Goal: Task Accomplishment & Management: Manage account settings

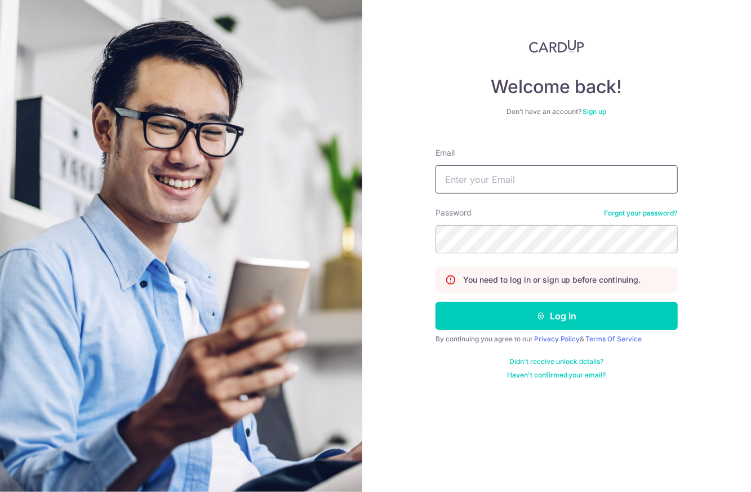
type input "accounts@mcsys.com.sg"
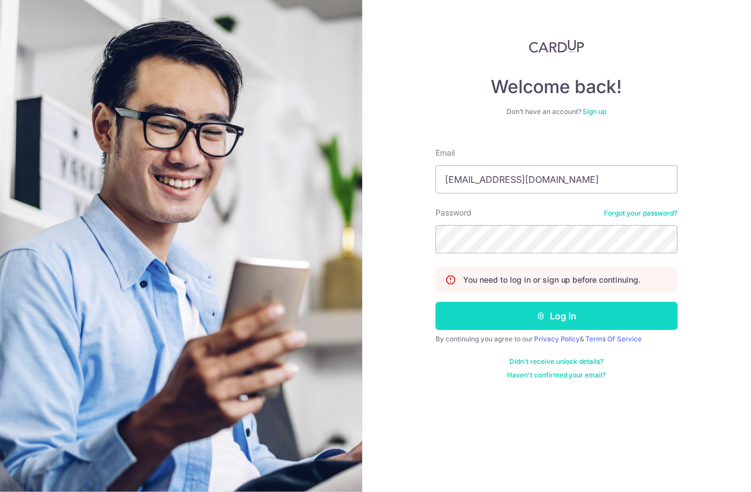
click at [580, 312] on button "Log in" at bounding box center [557, 316] width 242 height 28
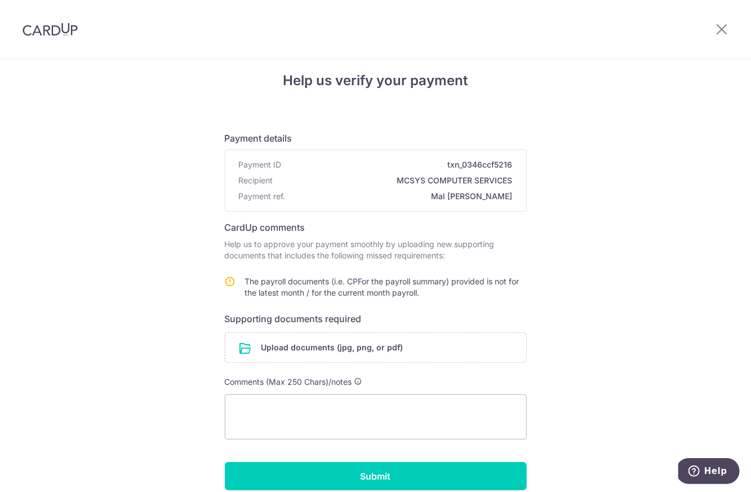
scroll to position [25, 0]
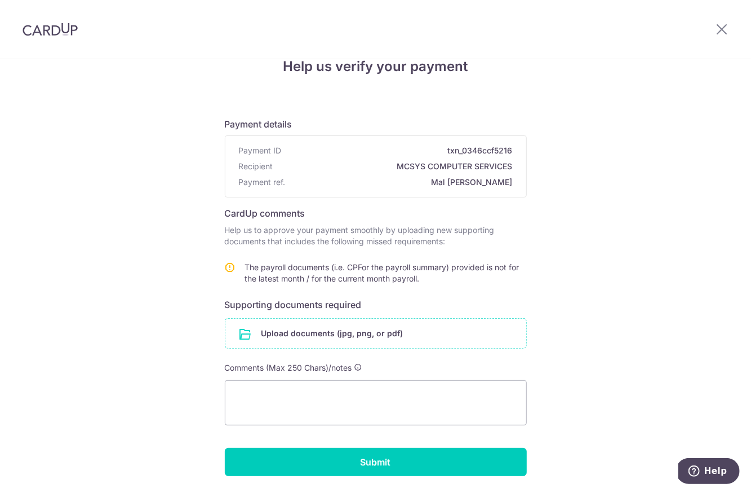
click at [338, 333] on input "file" at bounding box center [375, 333] width 301 height 29
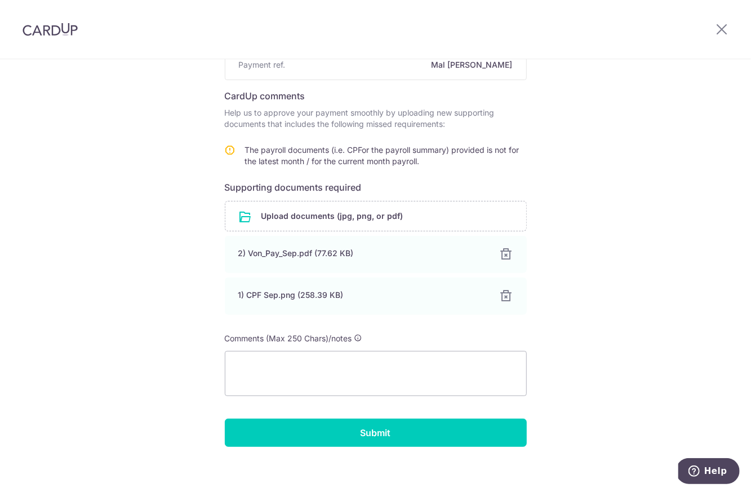
scroll to position [149, 0]
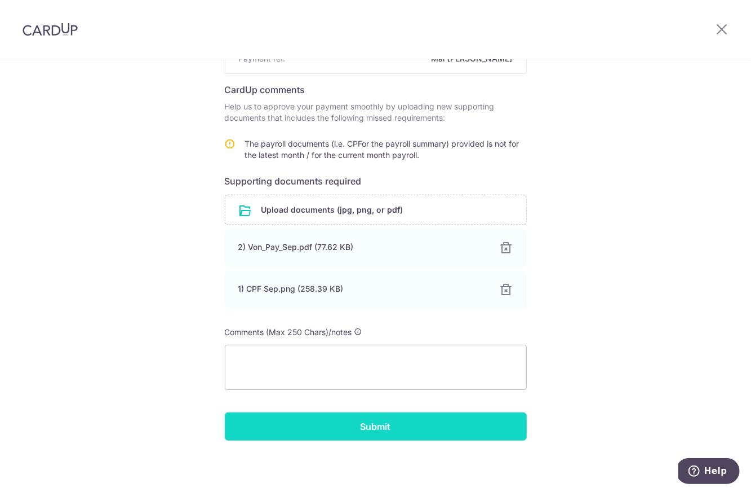
click at [378, 428] on input "Submit" at bounding box center [376, 426] width 302 height 28
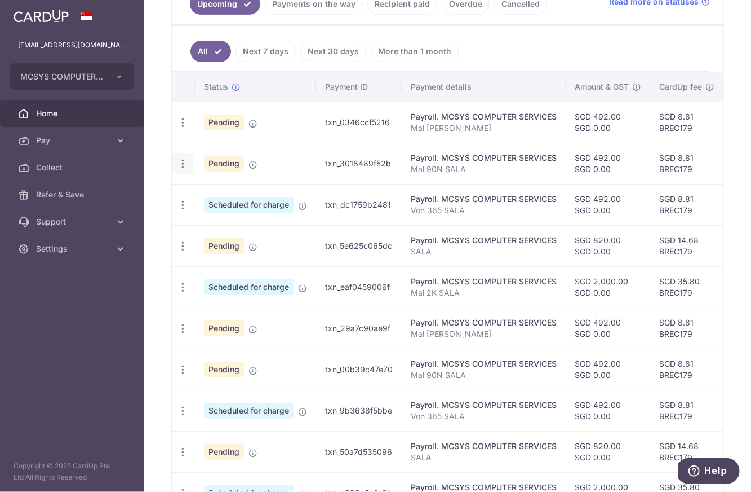
click at [181, 163] on icon "button" at bounding box center [183, 164] width 12 height 12
click at [240, 219] on span "Cancel payment" at bounding box center [243, 222] width 76 height 14
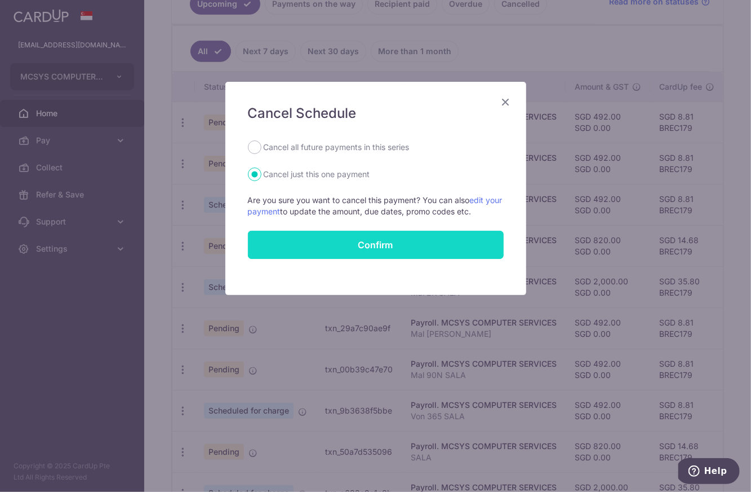
click at [392, 244] on button "Confirm" at bounding box center [376, 245] width 256 height 28
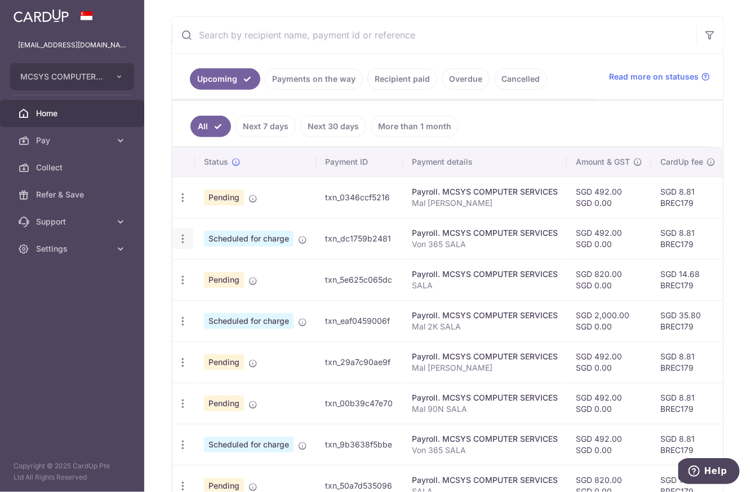
click at [183, 233] on icon "button" at bounding box center [183, 239] width 12 height 12
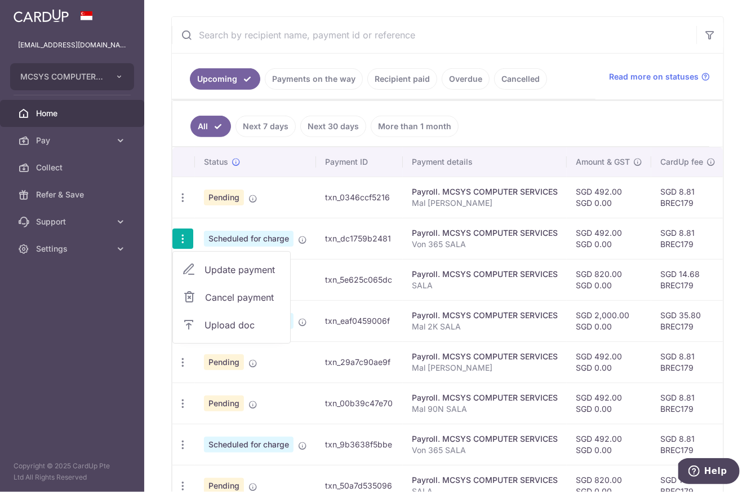
click at [468, 309] on div "Payroll. MCSYS COMPUTER SERVICES" at bounding box center [485, 314] width 146 height 11
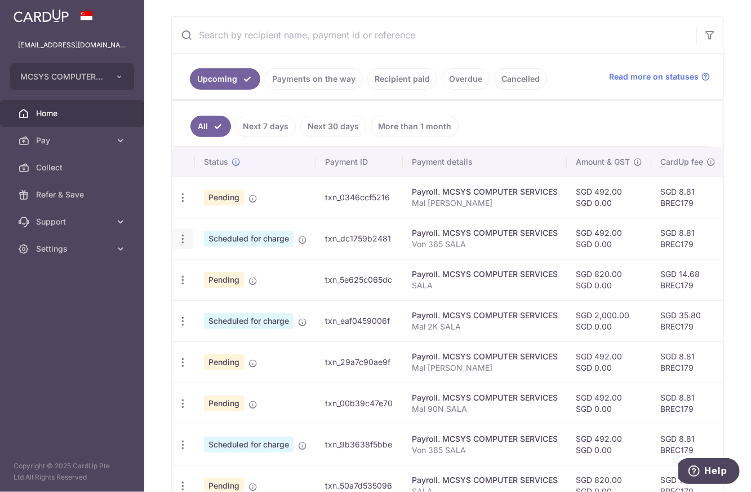
click at [180, 233] on icon "button" at bounding box center [183, 239] width 12 height 12
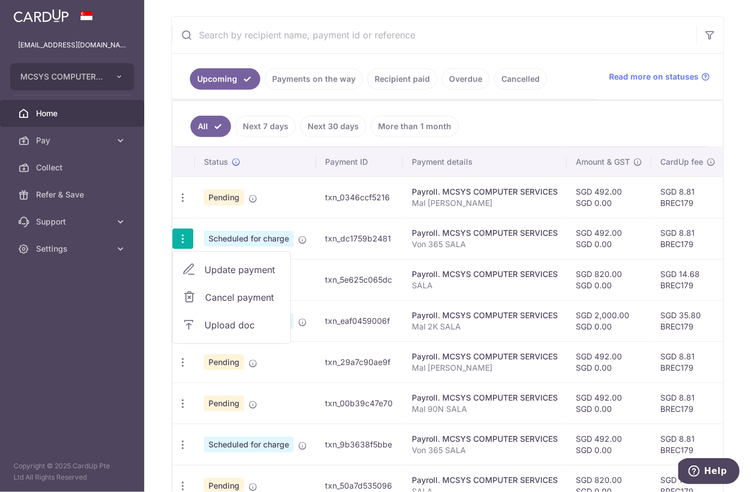
click at [232, 292] on span "Cancel payment" at bounding box center [243, 297] width 76 height 14
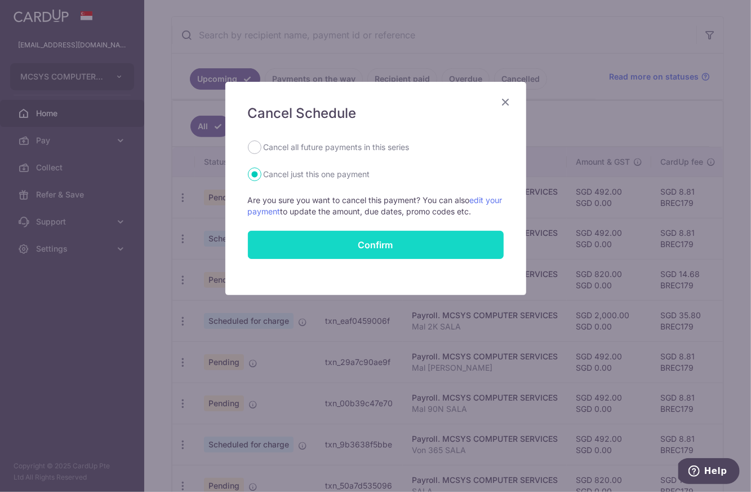
click at [395, 244] on button "Confirm" at bounding box center [376, 245] width 256 height 28
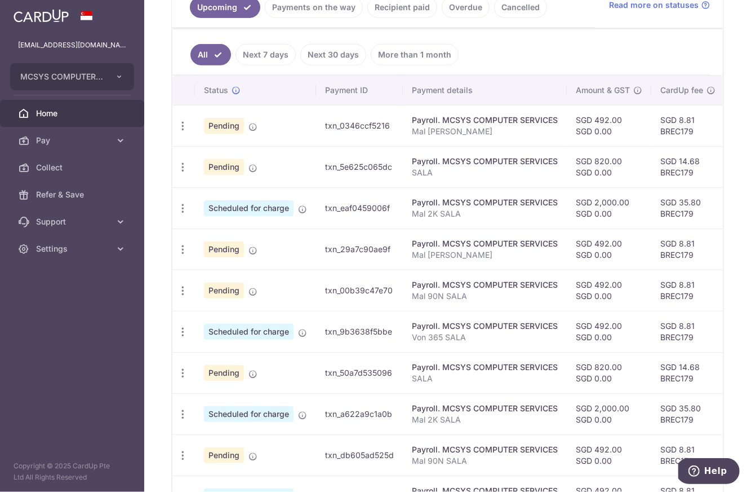
scroll to position [383, 0]
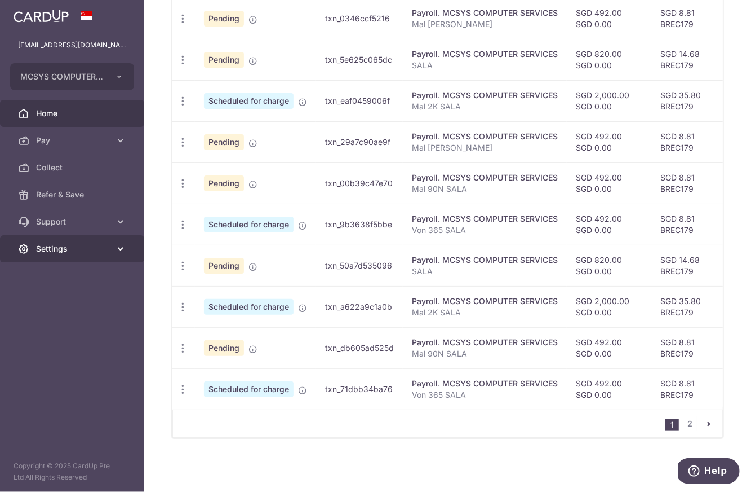
click at [122, 251] on icon at bounding box center [120, 248] width 11 height 11
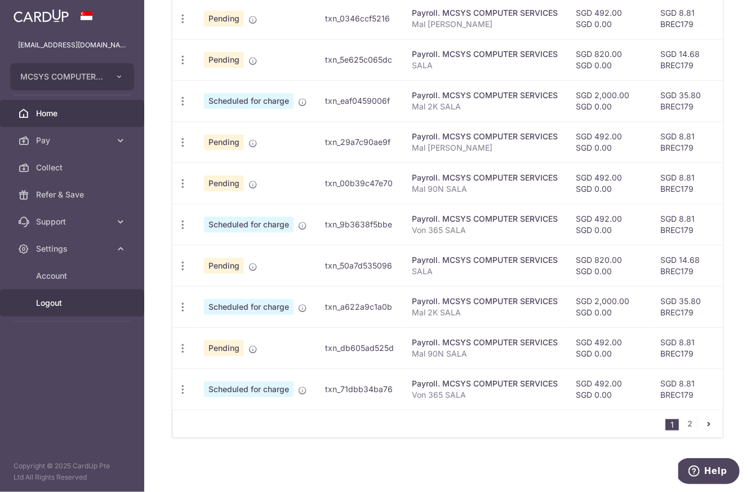
click at [70, 304] on span "Logout" at bounding box center [73, 302] width 74 height 11
